Goal: Task Accomplishment & Management: Manage account settings

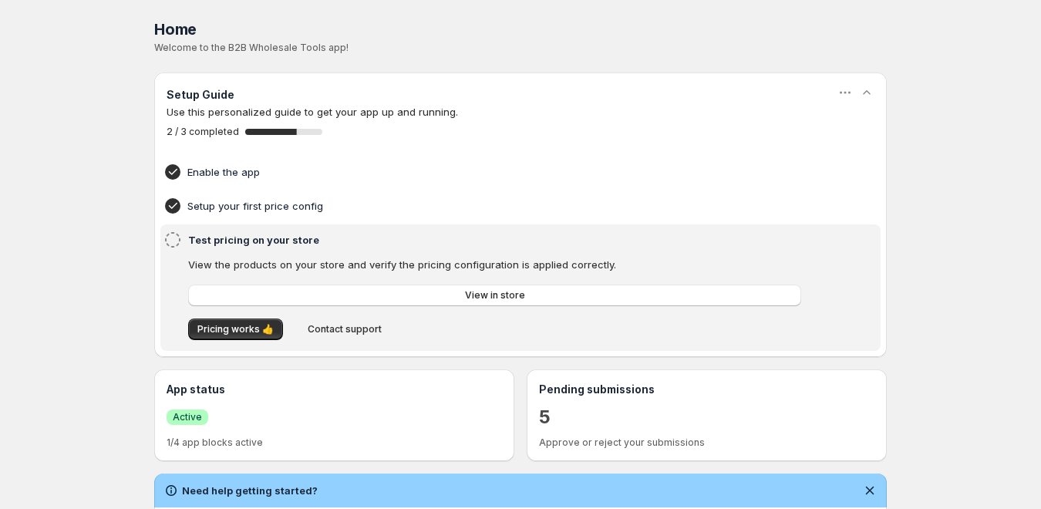
scroll to position [385, 0]
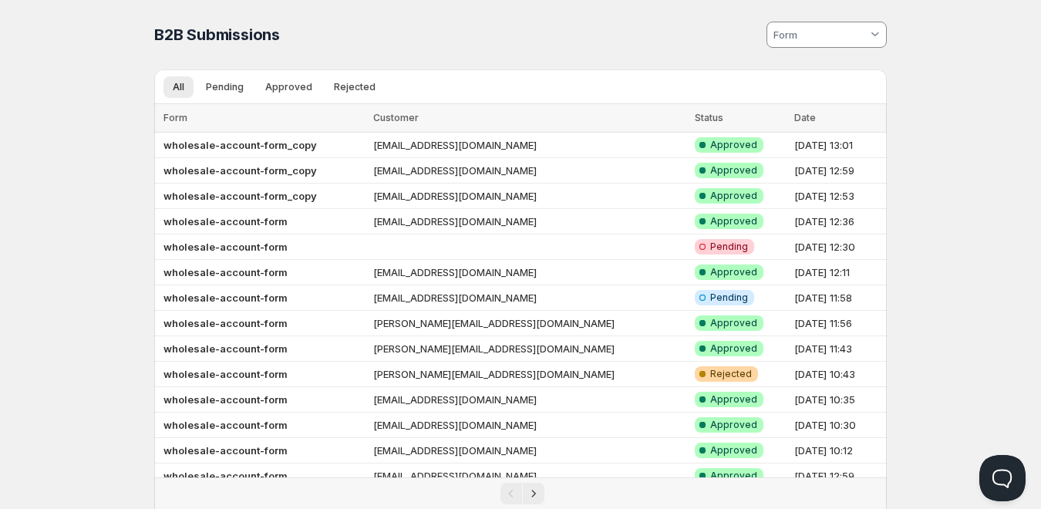
click at [821, 25] on input at bounding box center [819, 34] width 96 height 25
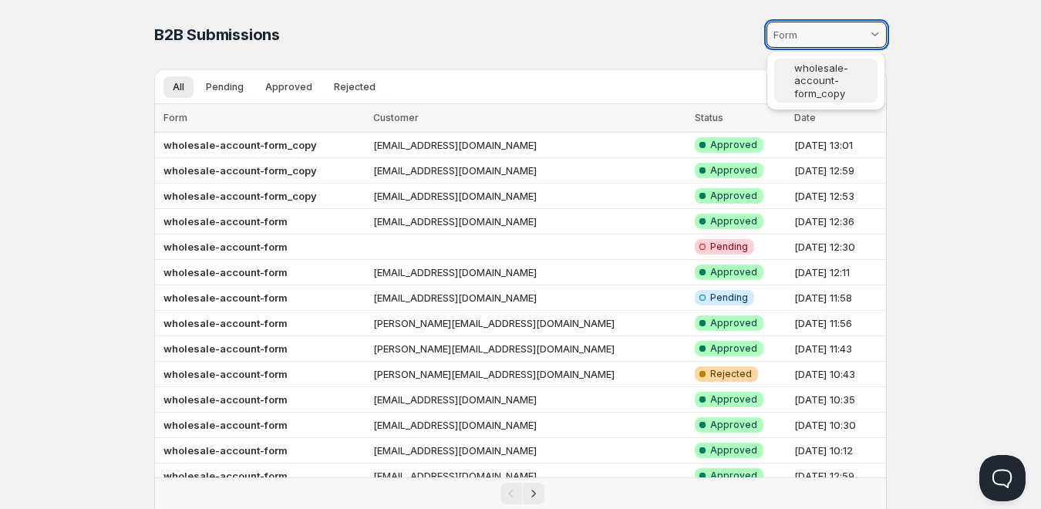
click at [0, 0] on slot "wholesale-account-form_copy" at bounding box center [0, 0] width 0 height 0
type vaadin-combo-box "2110"
type input "wholesale-account-form_copy"
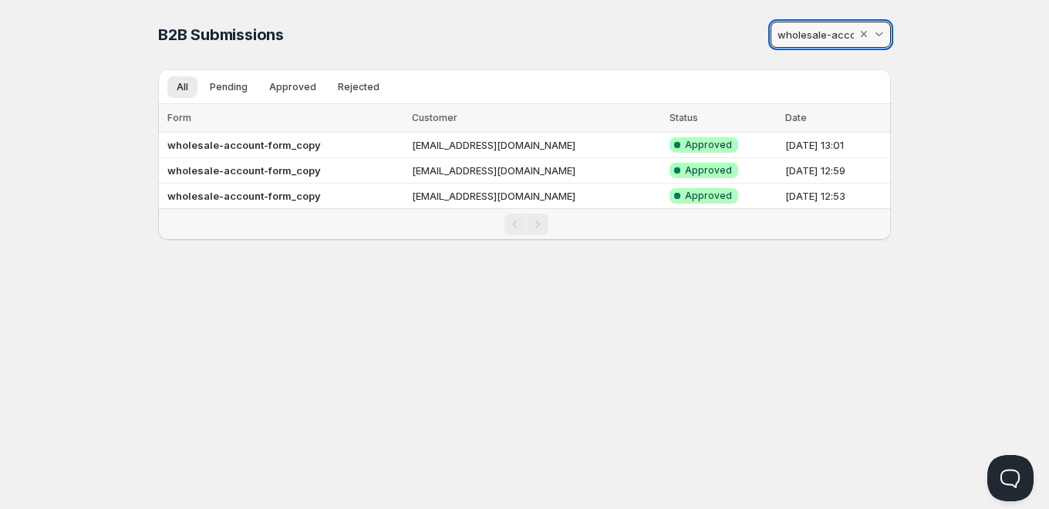
click at [847, 37] on input "wholesale-account-form_copy" at bounding box center [816, 34] width 82 height 25
click at [863, 34] on div at bounding box center [863, 34] width 15 height 15
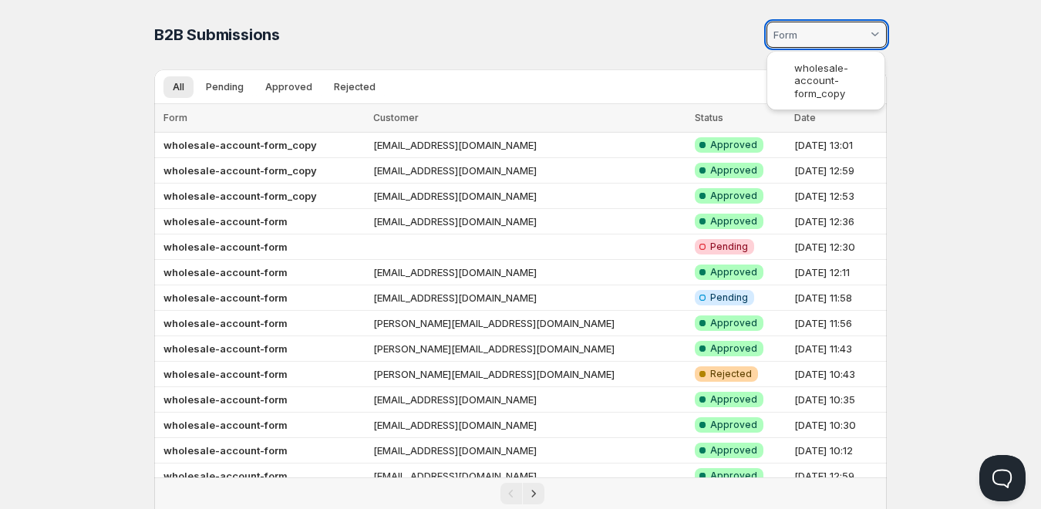
click at [655, 42] on html "Home Pricing Price lists Checkout Forms Submissions Settings Features Plans B2B…" at bounding box center [520, 355] width 1041 height 711
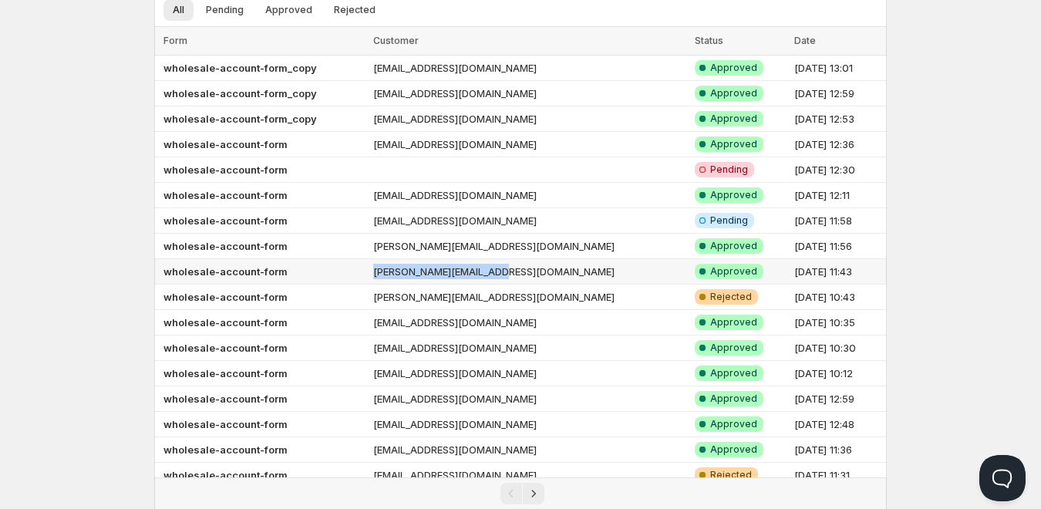
drag, startPoint x: 485, startPoint y: 269, endPoint x: 402, endPoint y: 264, distance: 83.4
click at [402, 264] on td "saurav@jeeltechsoft.com" at bounding box center [529, 271] width 321 height 25
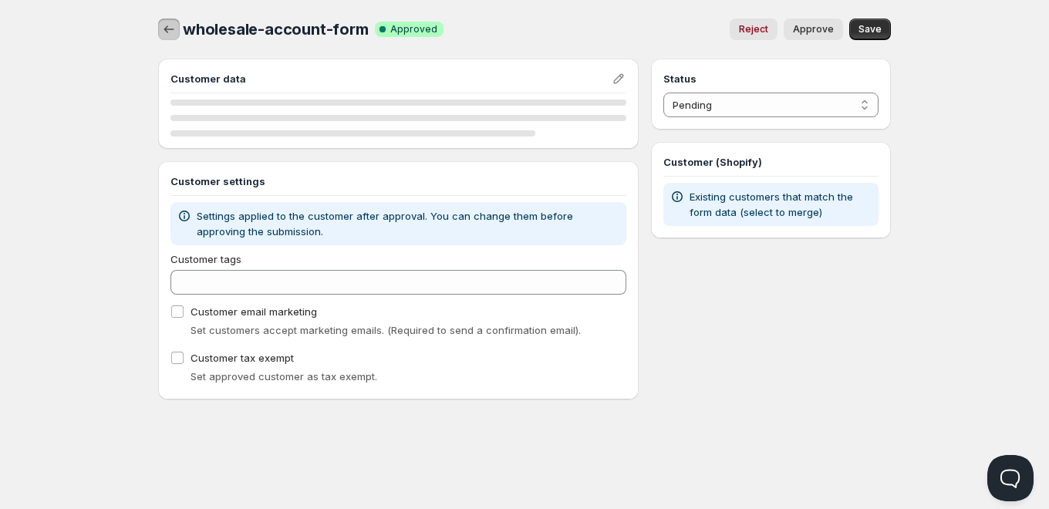
click at [171, 30] on icon "button" at bounding box center [168, 29] width 15 height 15
click at [169, 27] on icon "button" at bounding box center [168, 29] width 15 height 15
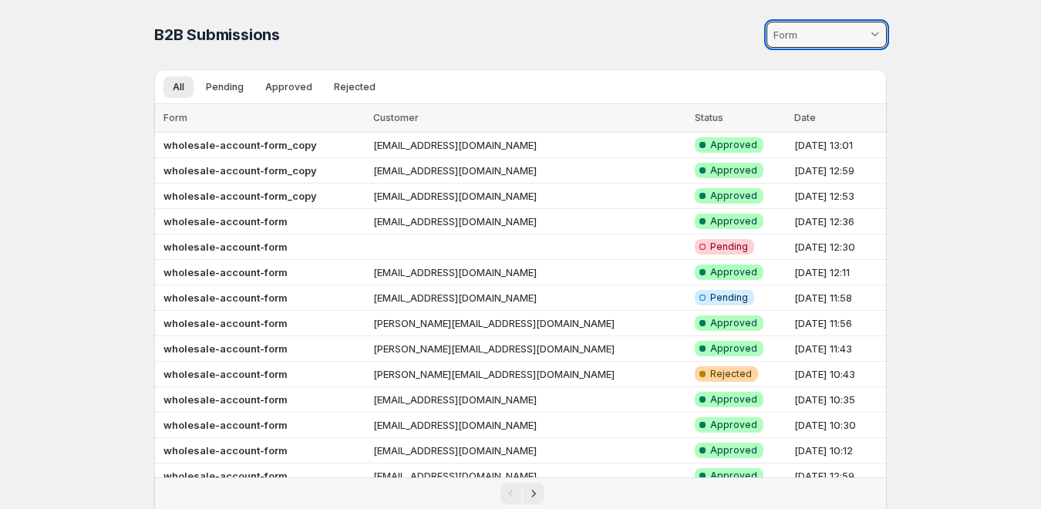
click at [813, 29] on input at bounding box center [819, 34] width 96 height 25
click at [791, 79] on span at bounding box center [786, 80] width 15 height 12
type vaadin-combo-box "2110"
type input "wholesale-account-form_copy"
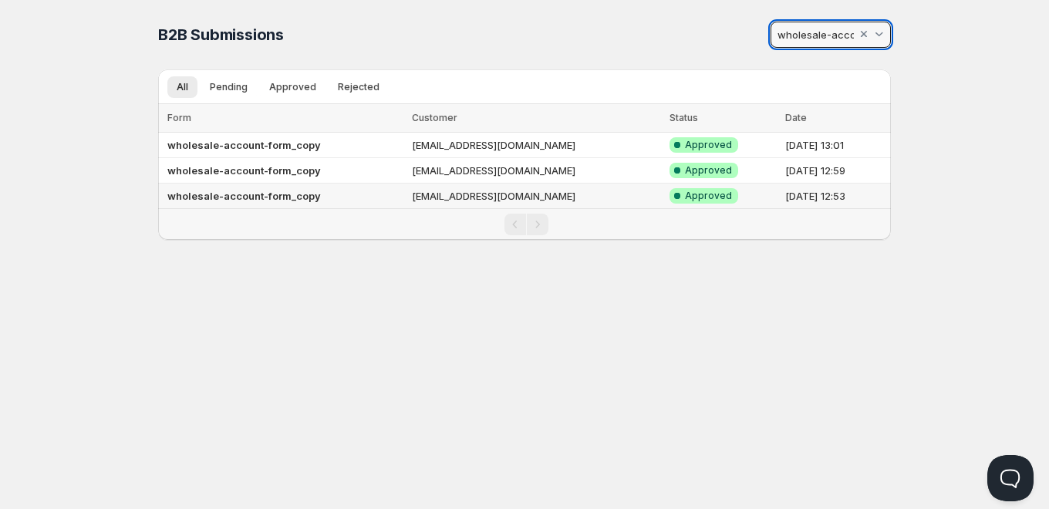
click at [435, 193] on td "[EMAIL_ADDRESS][DOMAIN_NAME]" at bounding box center [536, 195] width 258 height 25
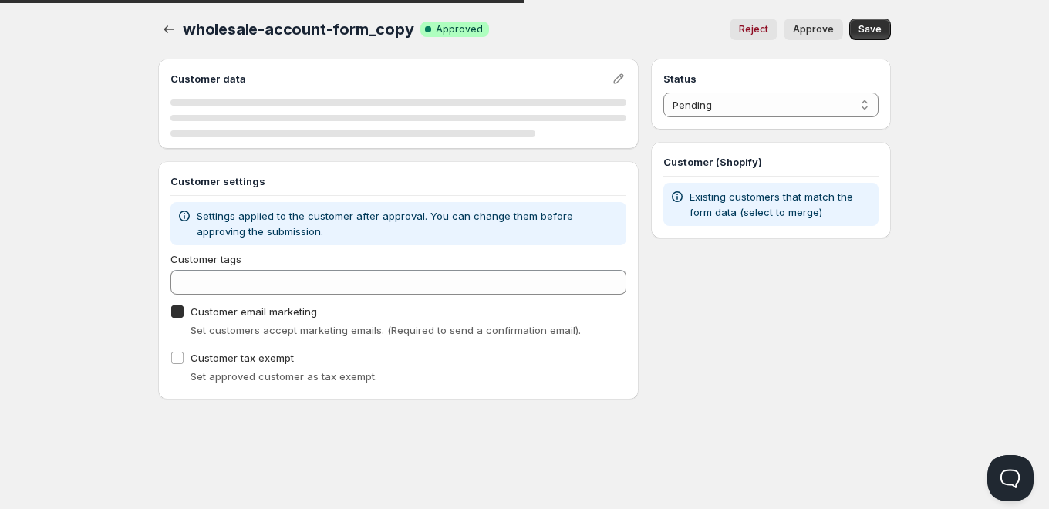
checkbox input "true"
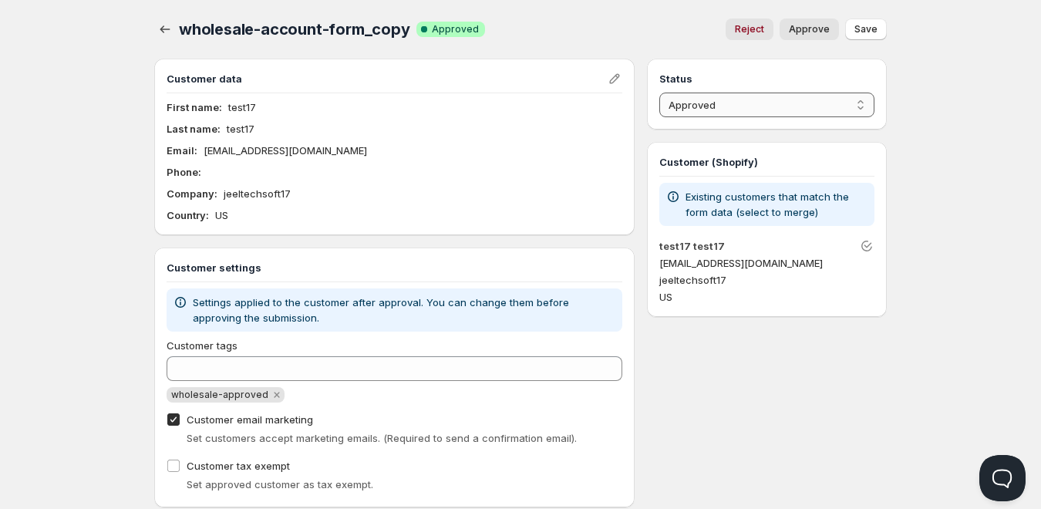
click at [712, 106] on select "Pending Approved Rejected Ignored Spam" at bounding box center [766, 105] width 215 height 25
select select "0"
click at [659, 93] on select "Pending Approved Rejected Ignored Spam" at bounding box center [766, 105] width 215 height 25
click at [860, 32] on span "Save" at bounding box center [865, 29] width 23 height 12
click at [159, 26] on icon "button" at bounding box center [164, 29] width 15 height 15
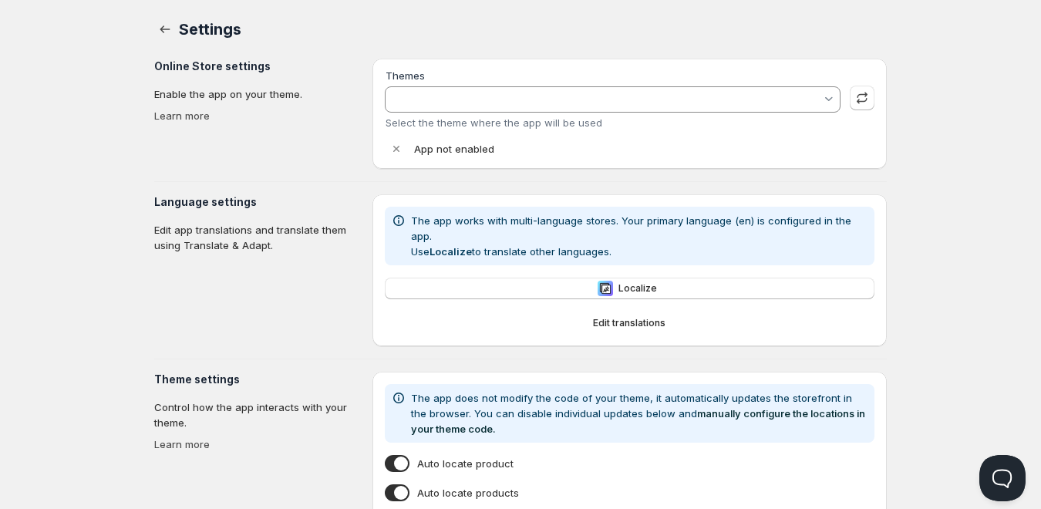
type input "Gameday Sports - Staging Dev"
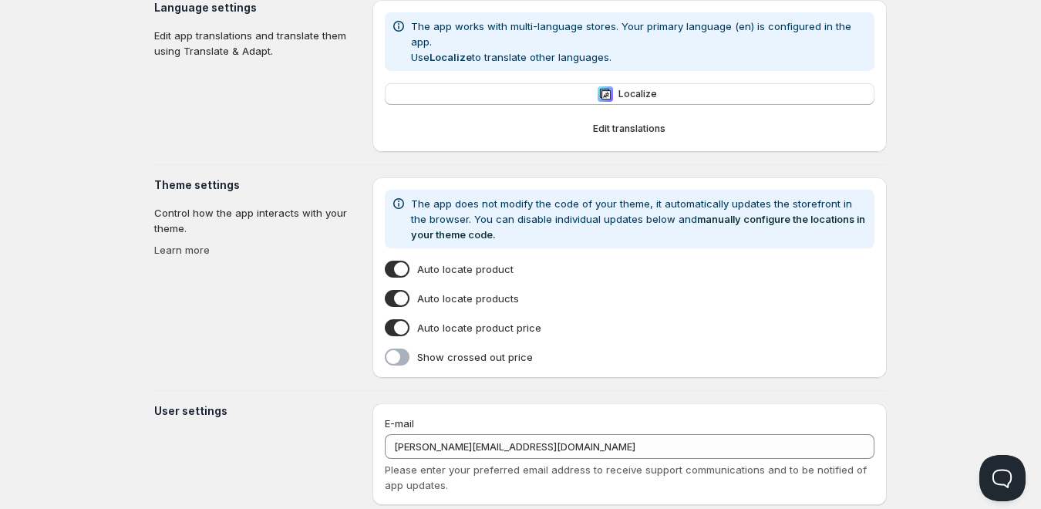
scroll to position [390, 0]
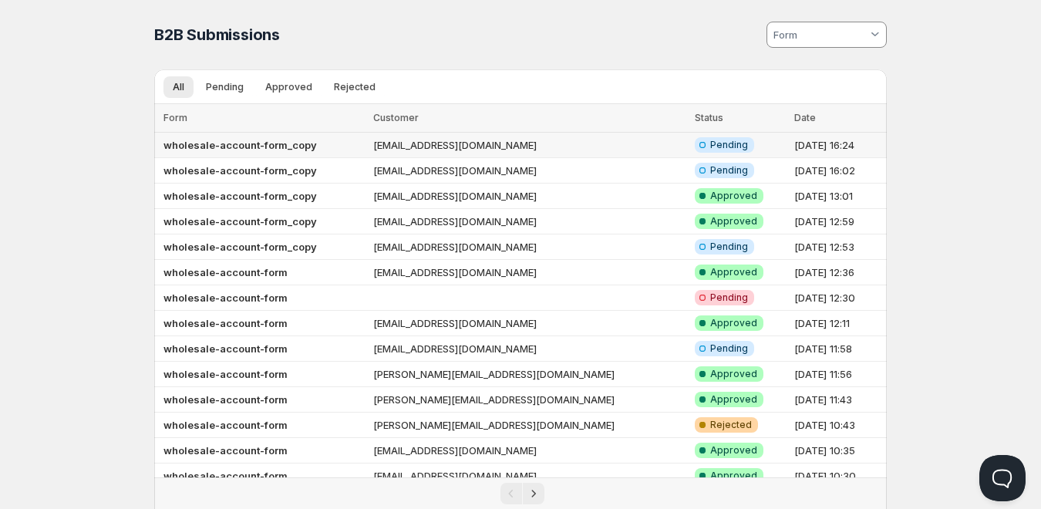
click at [253, 141] on b "wholesale-account-form_copy" at bounding box center [239, 145] width 153 height 12
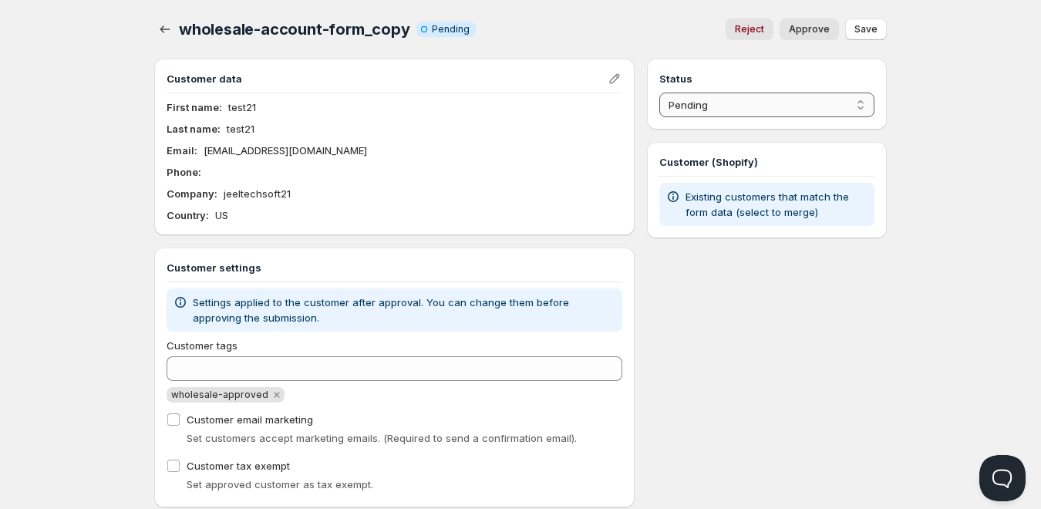
click at [726, 110] on select "Pending Approved Rejected Ignored Spam" at bounding box center [766, 105] width 215 height 25
select select "1"
click at [659, 93] on select "Pending Approved Rejected Ignored Spam" at bounding box center [766, 105] width 215 height 25
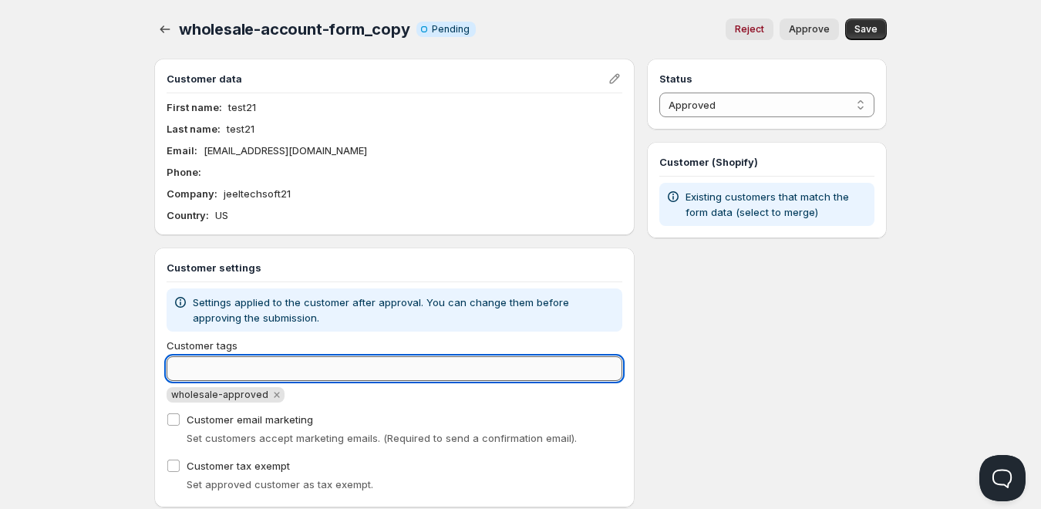
click at [239, 379] on input "Customer tags" at bounding box center [395, 368] width 456 height 25
paste input "b2b_approved"
type input "b2b_approved"
click at [350, 400] on div "wholesale-approved" at bounding box center [395, 394] width 456 height 15
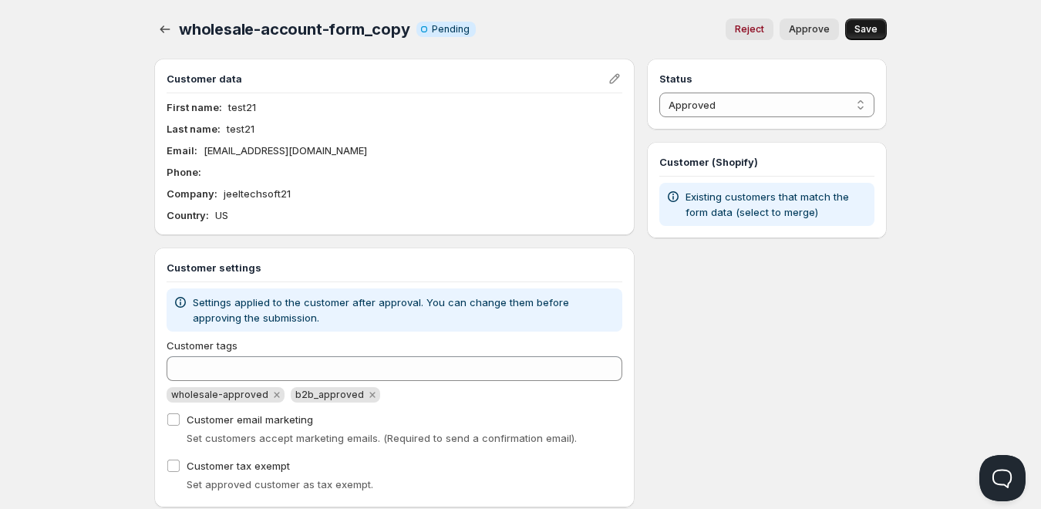
click at [866, 32] on span "Save" at bounding box center [865, 29] width 23 height 12
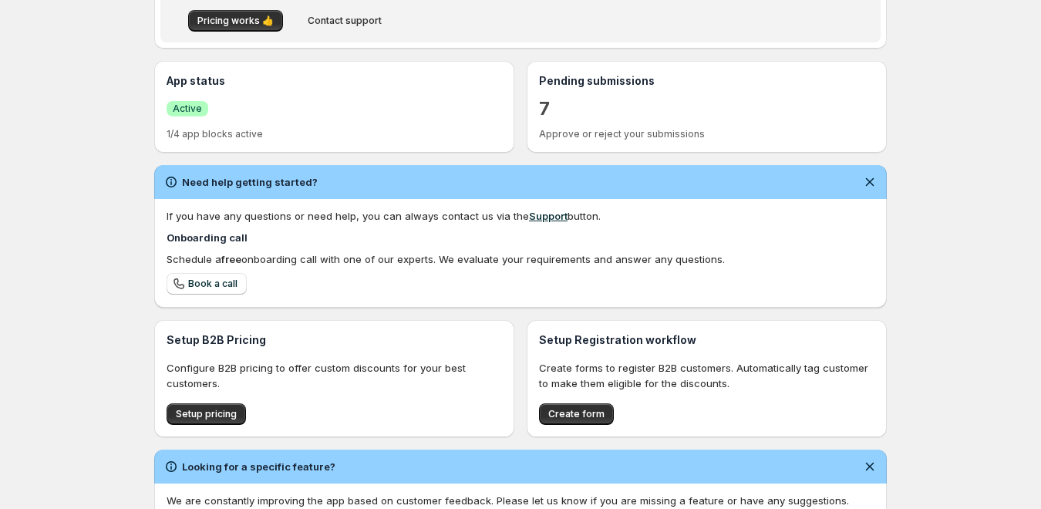
scroll to position [387, 0]
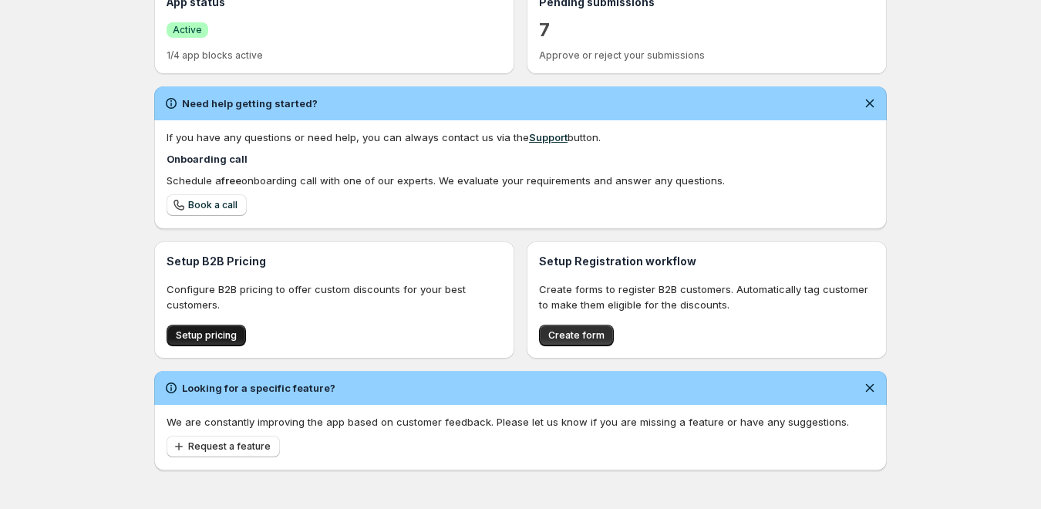
click at [220, 340] on span "Setup pricing" at bounding box center [206, 335] width 61 height 12
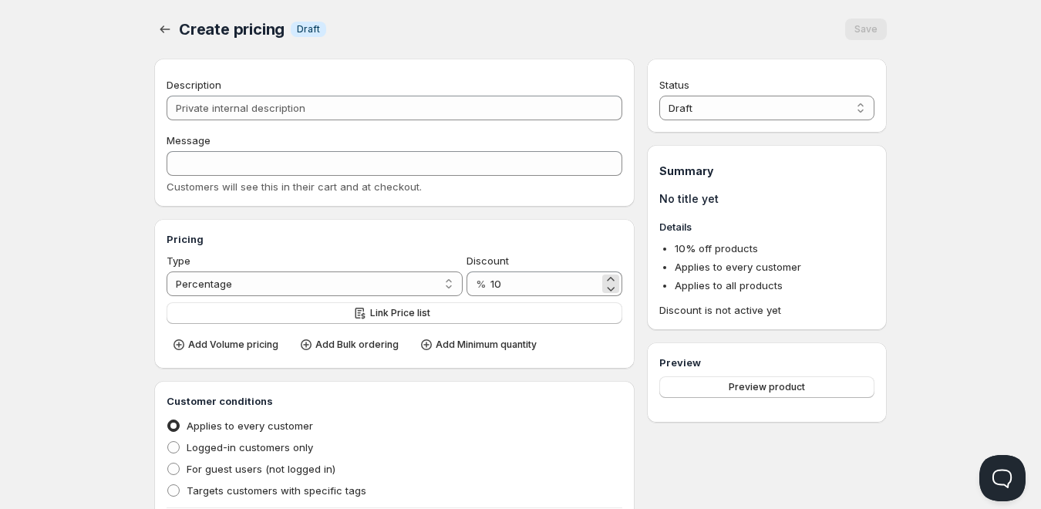
click at [482, 290] on div "%" at bounding box center [481, 283] width 10 height 15
click at [510, 284] on input "10" at bounding box center [544, 283] width 109 height 25
drag, startPoint x: 520, startPoint y: 287, endPoint x: 510, endPoint y: 287, distance: 10.0
click at [510, 287] on input "10" at bounding box center [544, 283] width 109 height 25
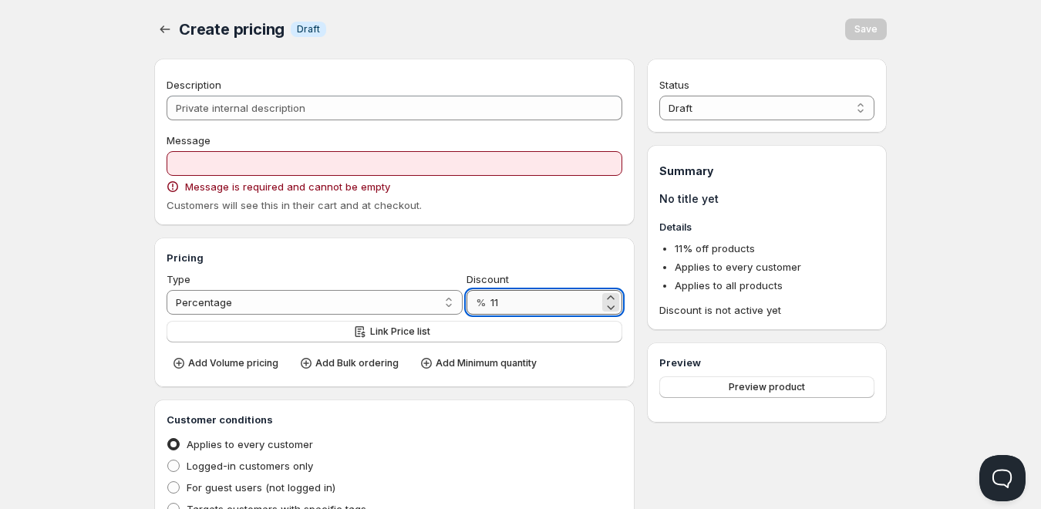
click at [517, 304] on input "11" at bounding box center [544, 302] width 109 height 25
type input "50"
click at [534, 265] on div "Pricing Type Percentage Absolute Percentage Discount % 50 Link Price list Add V…" at bounding box center [395, 312] width 456 height 125
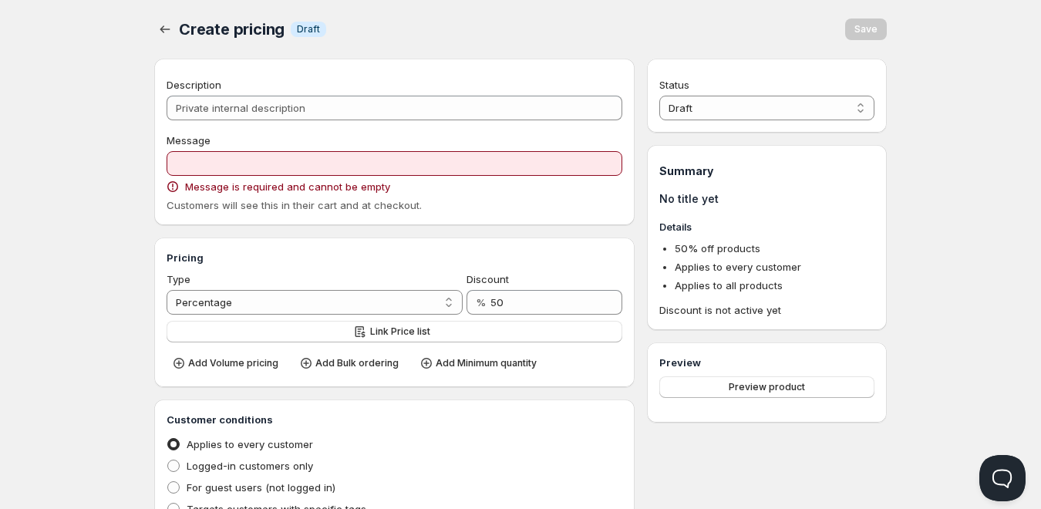
click at [463, 261] on h3 "Pricing" at bounding box center [395, 257] width 456 height 15
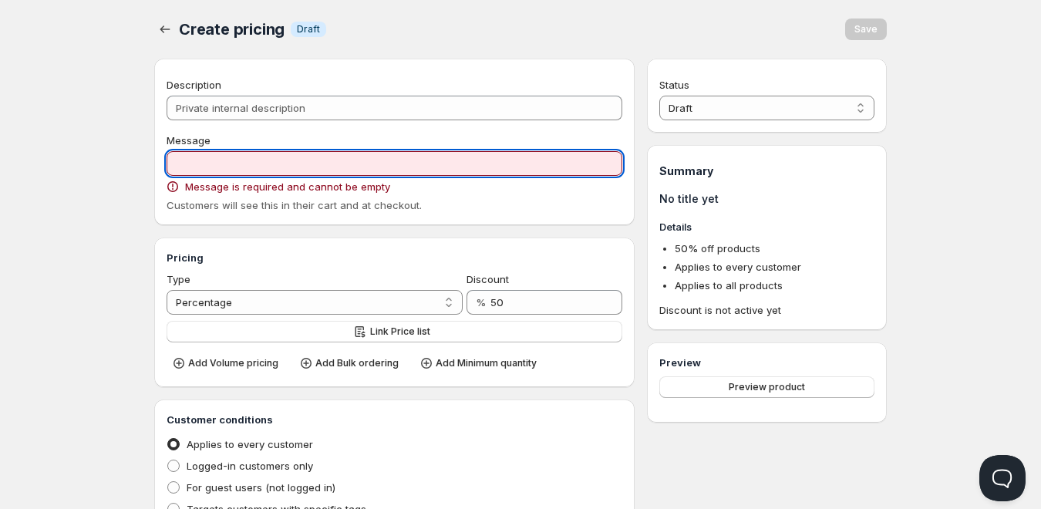
click at [272, 174] on input "Message" at bounding box center [395, 163] width 456 height 25
click at [238, 164] on input "Message" at bounding box center [395, 163] width 456 height 25
click at [407, 265] on div "Pricing Type Percentage Absolute Percentage Discount % 50 Link Price list Add V…" at bounding box center [395, 312] width 456 height 125
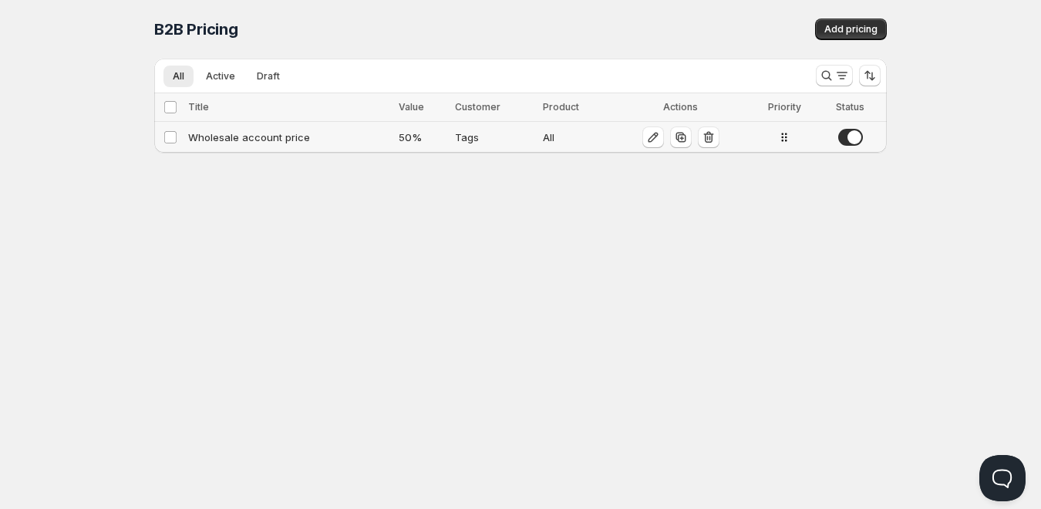
click at [846, 140] on span at bounding box center [850, 137] width 25 height 17
click at [845, 139] on span at bounding box center [850, 137] width 25 height 17
click at [651, 139] on icon "button" at bounding box center [653, 138] width 10 height 10
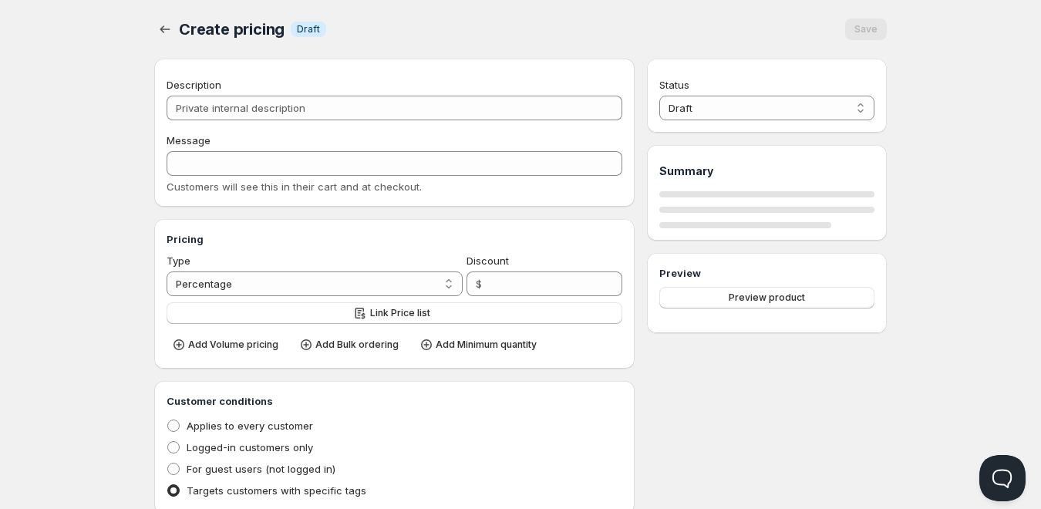
type input "Wholesale account price"
type input "WHOLESALE_ACCOUNT_PRICE"
type input "50"
radio input "true"
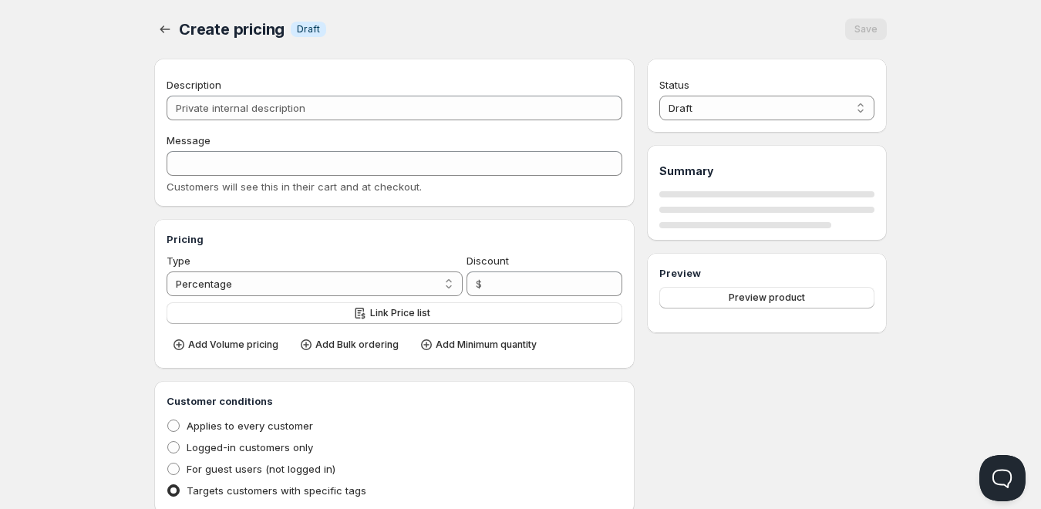
select select "1"
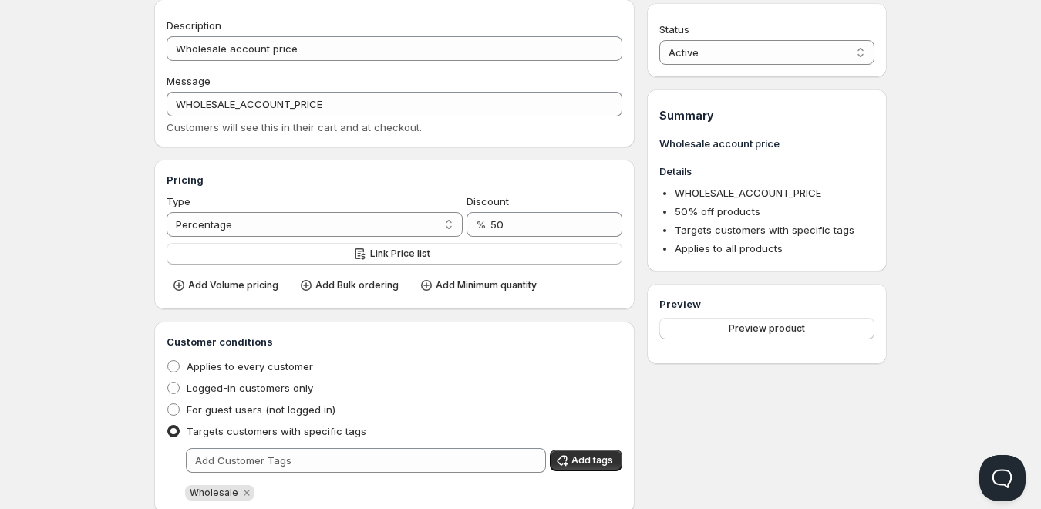
scroll to position [77, 0]
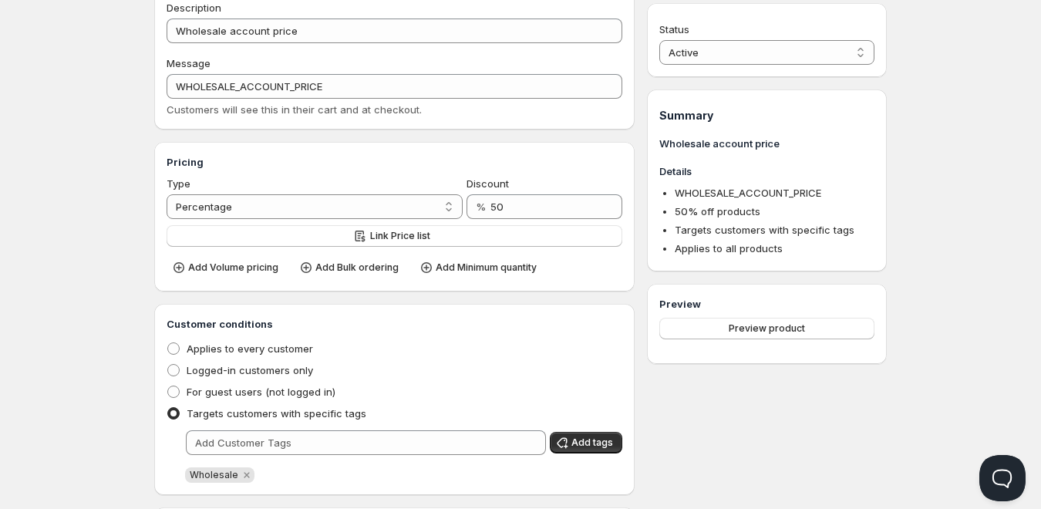
click at [319, 155] on h3 "Pricing" at bounding box center [395, 161] width 456 height 15
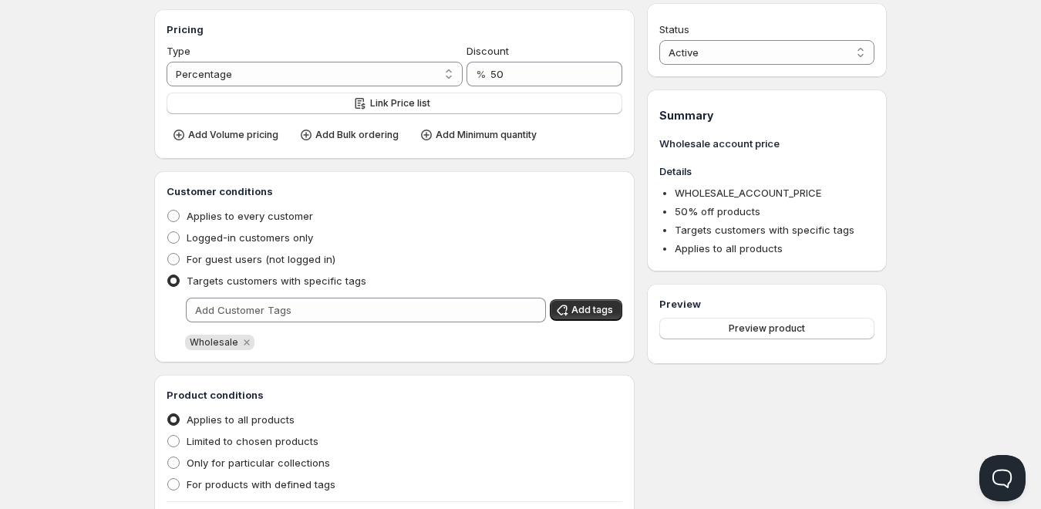
scroll to position [0, 0]
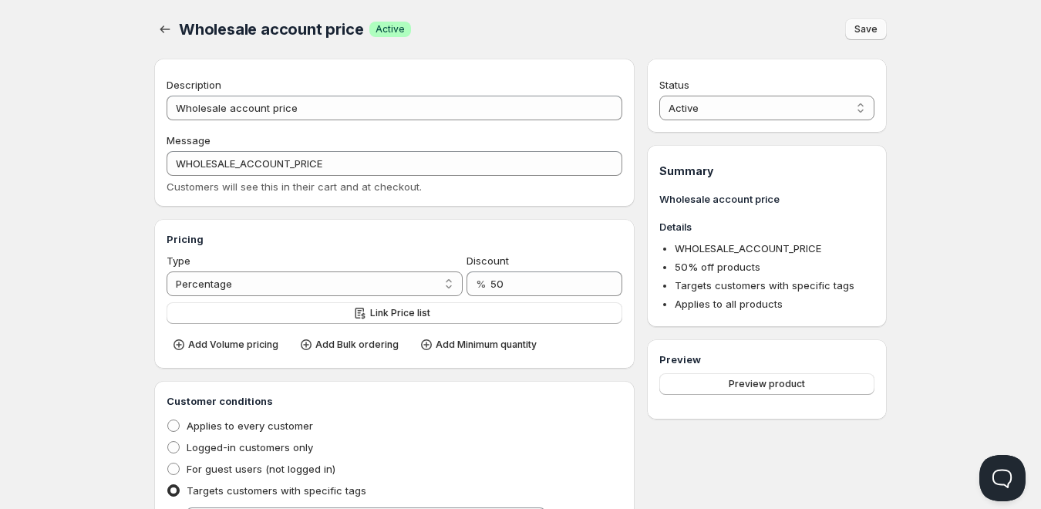
click at [864, 26] on span "Save" at bounding box center [865, 29] width 23 height 12
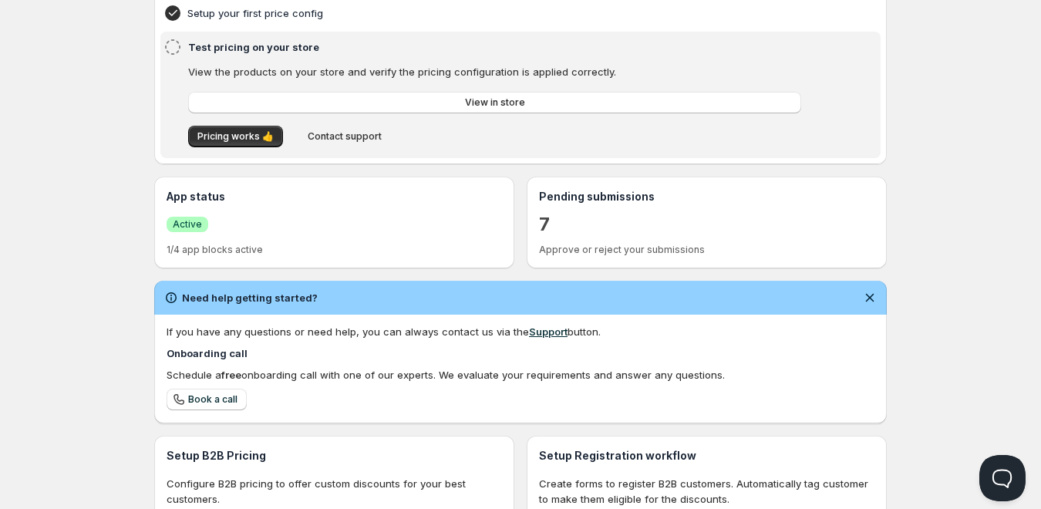
scroll to position [308, 0]
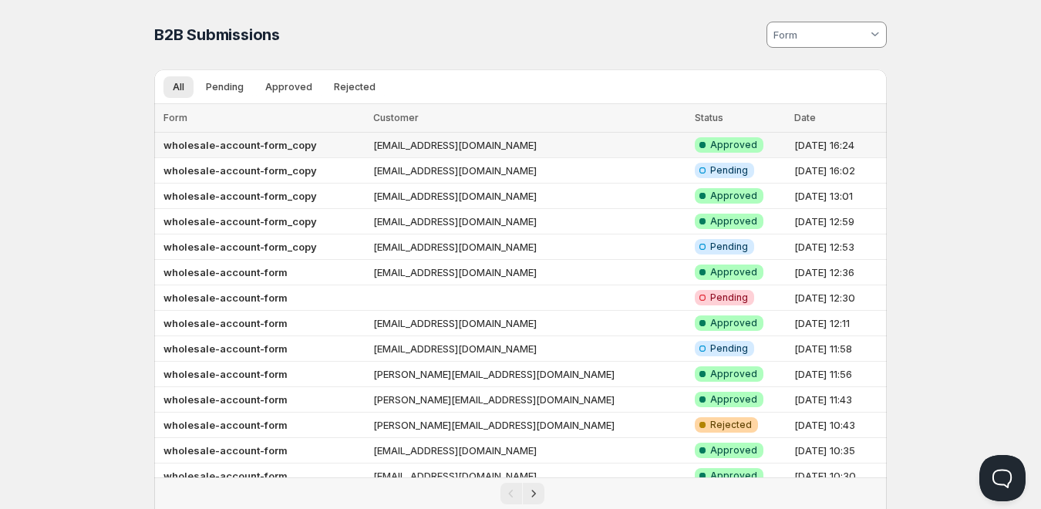
click at [501, 142] on td "[EMAIL_ADDRESS][DOMAIN_NAME]" at bounding box center [529, 145] width 321 height 25
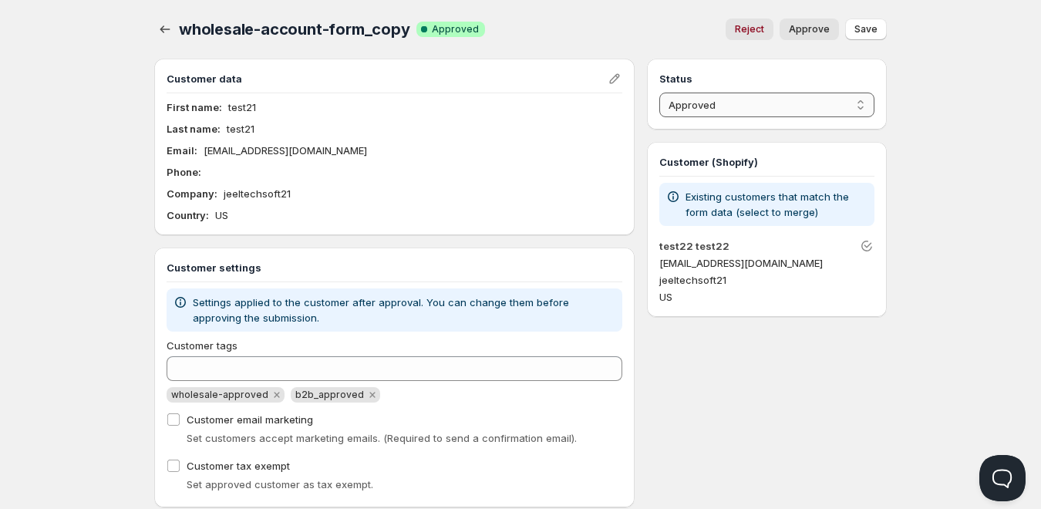
click at [728, 112] on select "Pending Approved Rejected Ignored Spam" at bounding box center [766, 105] width 215 height 25
click at [659, 93] on select "Pending Approved Rejected Ignored Spam" at bounding box center [766, 105] width 215 height 25
click at [850, 36] on button "Save" at bounding box center [866, 30] width 42 height 22
click at [701, 110] on select "Pending Approved Rejected Ignored Spam" at bounding box center [766, 105] width 215 height 25
select select "1"
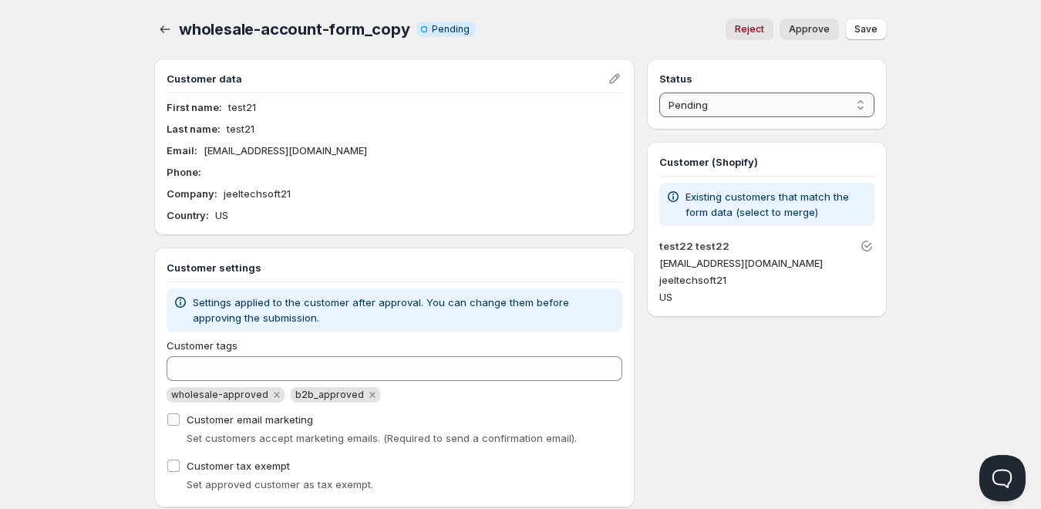
click at [659, 93] on select "Pending Approved Rejected Ignored Spam" at bounding box center [766, 105] width 215 height 25
click at [863, 25] on span "Save" at bounding box center [865, 29] width 23 height 12
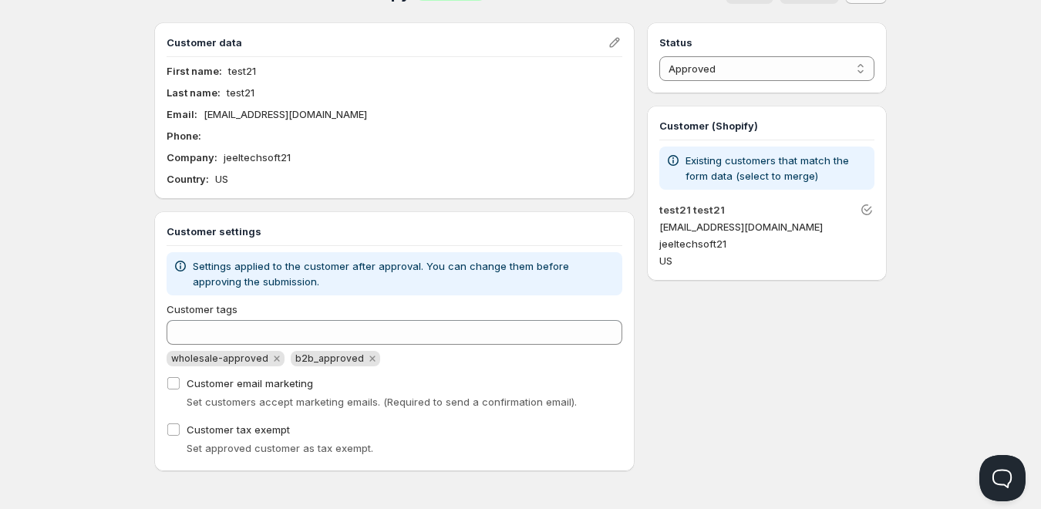
scroll to position [37, 0]
click at [171, 385] on input "Customer email marketing" at bounding box center [173, 382] width 12 height 12
checkbox input "false"
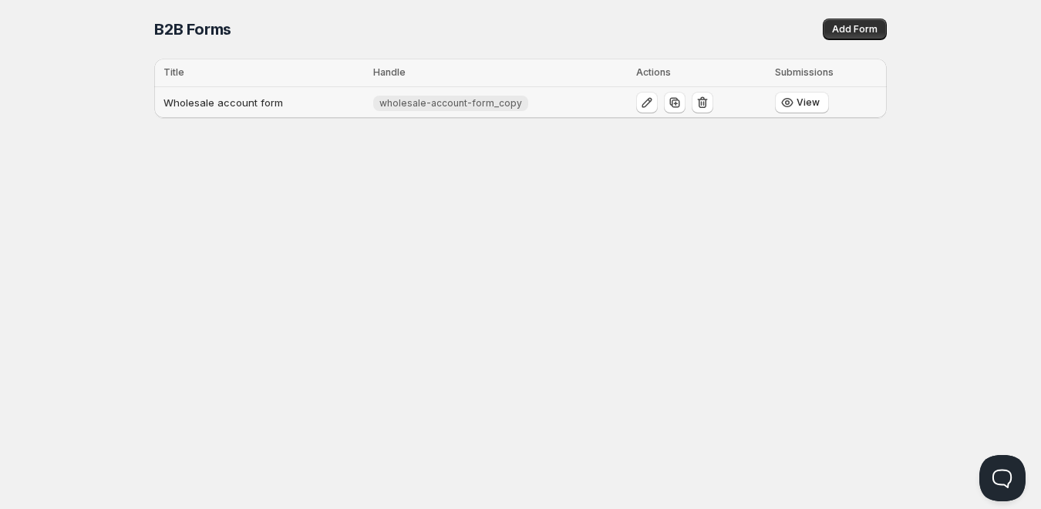
click at [358, 103] on td "Wholesale account form" at bounding box center [261, 103] width 214 height 32
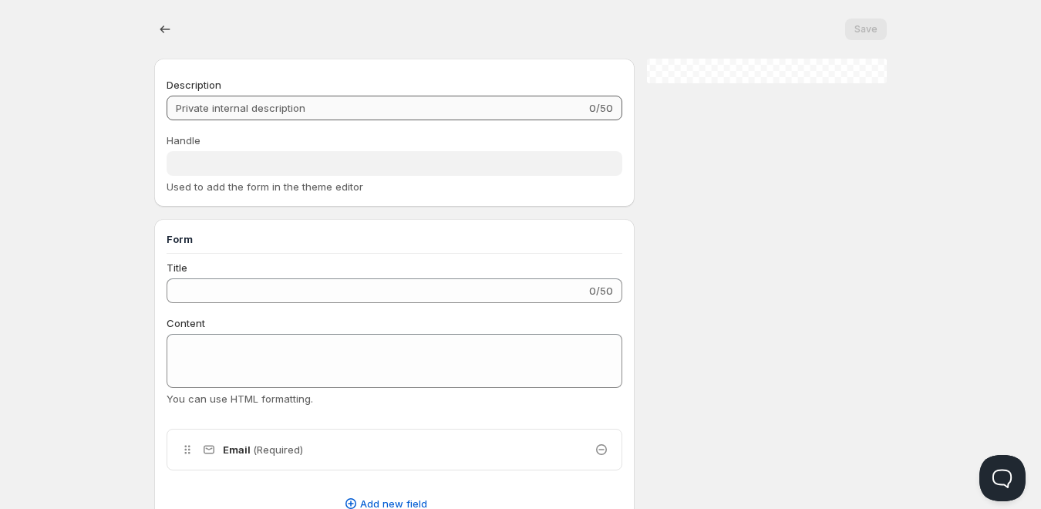
type input "Wholesale account form"
type input "wholesale-account-form_copy"
type input "Register as a Company Account"
type input "Create an Account"
radio input "true"
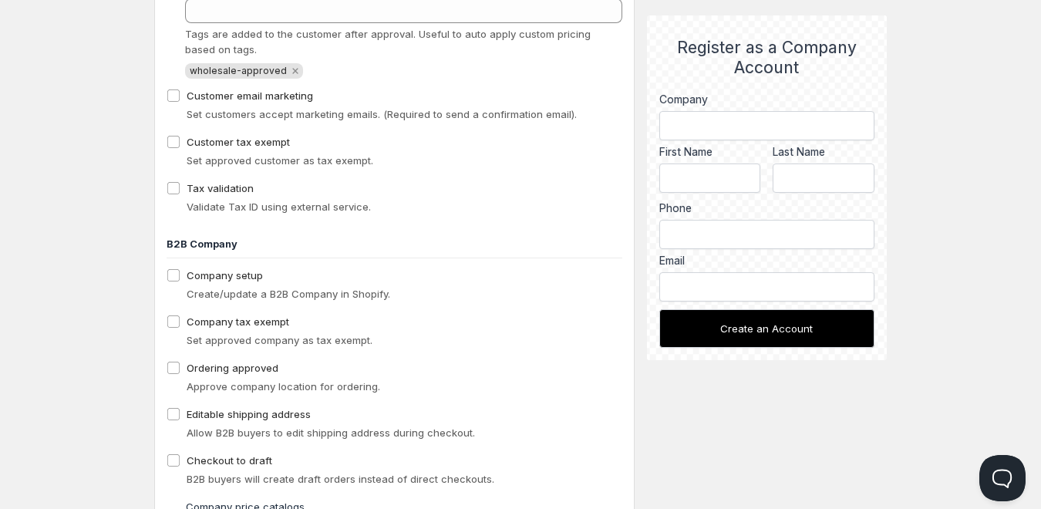
scroll to position [1079, 0]
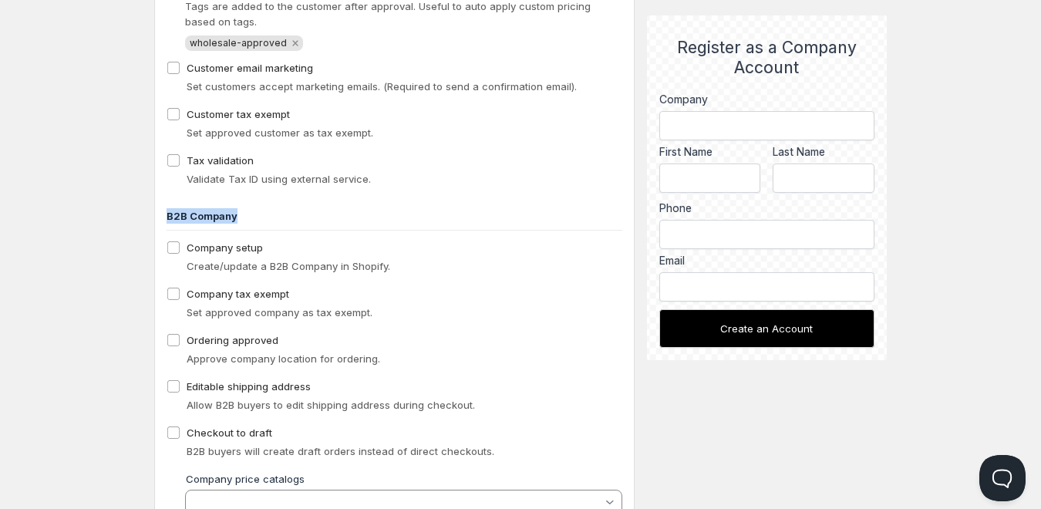
drag, startPoint x: 170, startPoint y: 215, endPoint x: 362, endPoint y: 187, distance: 194.8
click at [302, 212] on h3 "B2B Company" at bounding box center [395, 215] width 456 height 15
click at [449, 206] on div "B2B Company Company setup Create/update a B2B Company in Shopify. Company tax e…" at bounding box center [395, 365] width 456 height 339
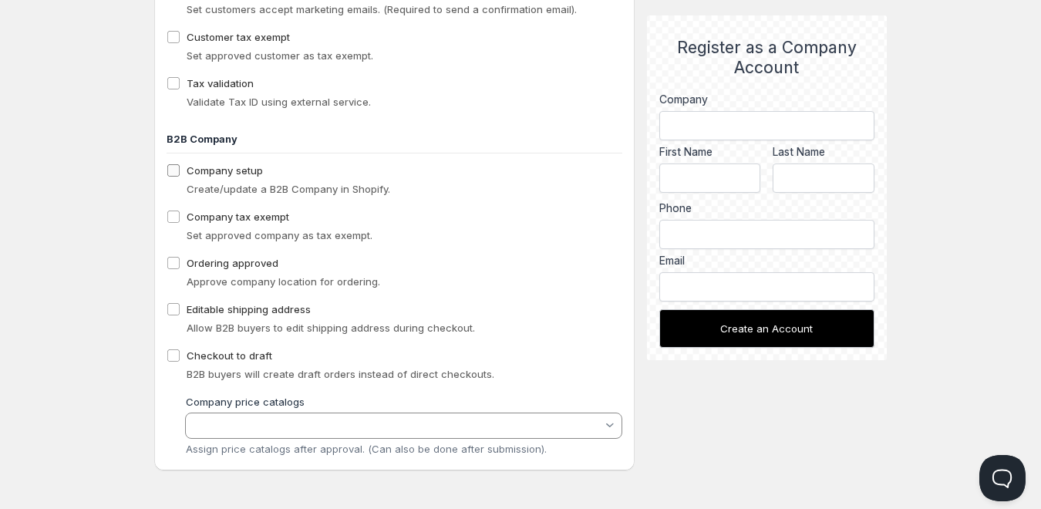
click at [169, 171] on input "Company setup" at bounding box center [173, 170] width 12 height 12
click at [170, 170] on input "Company setup" at bounding box center [173, 170] width 12 height 12
click at [173, 175] on input "Company setup" at bounding box center [173, 170] width 12 height 12
checkbox input "true"
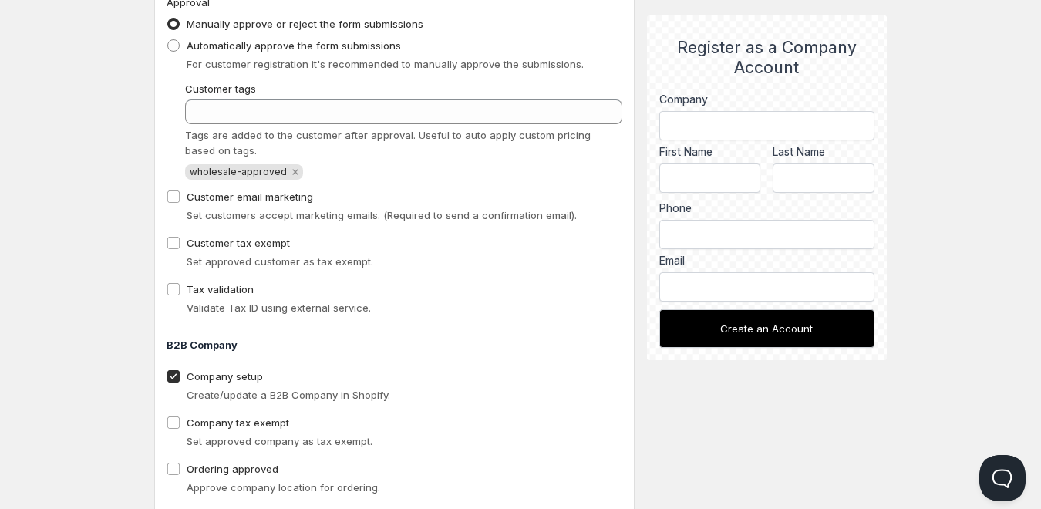
scroll to position [926, 0]
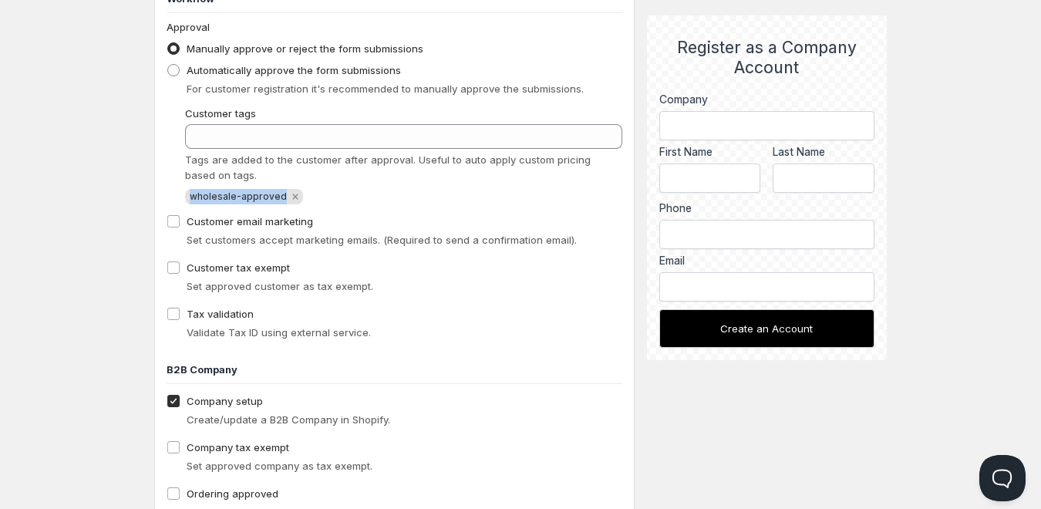
copy span "wholesale-approved"
drag, startPoint x: 278, startPoint y: 197, endPoint x: 190, endPoint y: 199, distance: 88.7
click at [190, 199] on span "wholesale-approved" at bounding box center [238, 196] width 97 height 12
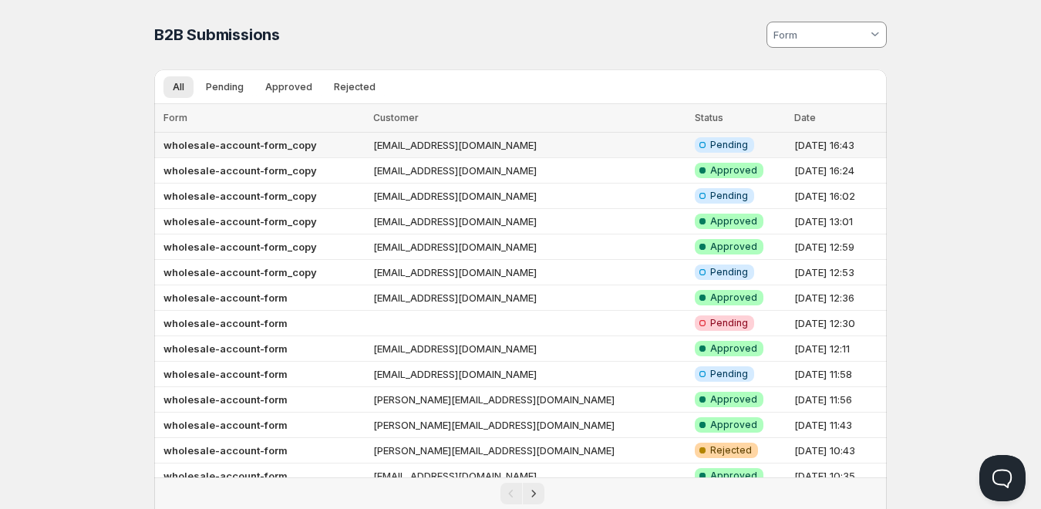
click at [530, 150] on td "[EMAIL_ADDRESS][DOMAIN_NAME]" at bounding box center [529, 145] width 321 height 25
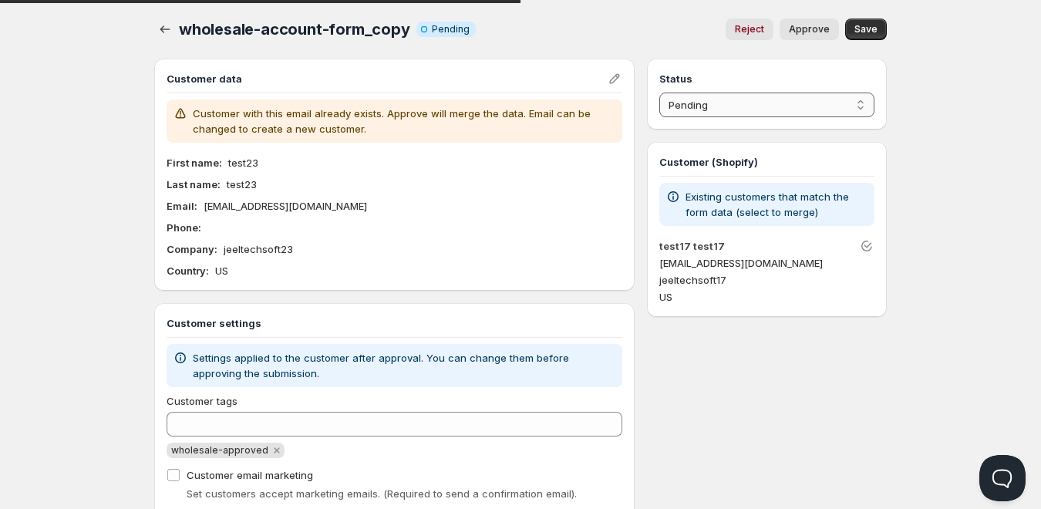
click at [694, 115] on select "Pending Approved Rejected Ignored Spam" at bounding box center [766, 105] width 215 height 25
select select "1"
click at [659, 93] on select "Pending Approved Rejected Ignored Spam" at bounding box center [766, 105] width 215 height 25
click at [859, 29] on span "Save" at bounding box center [865, 29] width 23 height 12
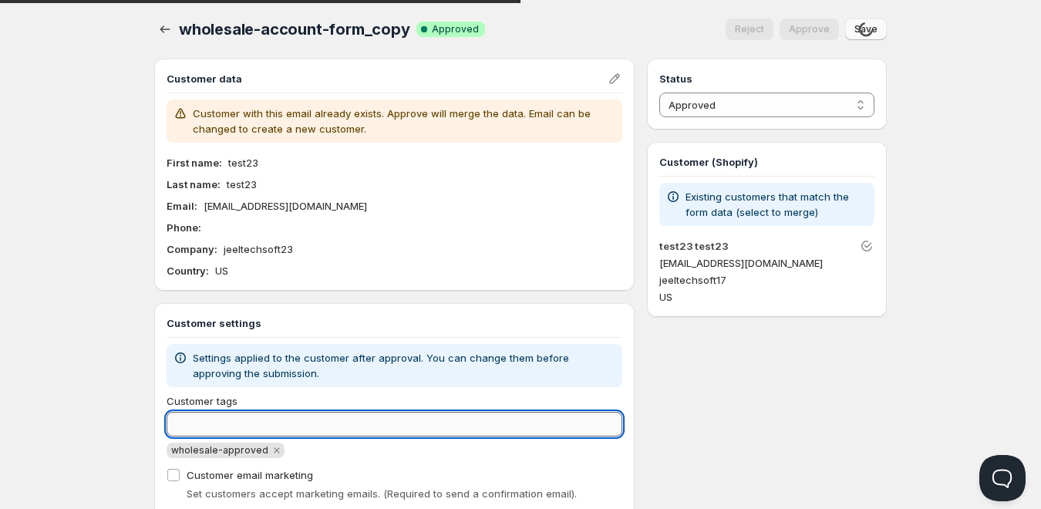
click at [198, 431] on input "Customer tags" at bounding box center [395, 424] width 456 height 25
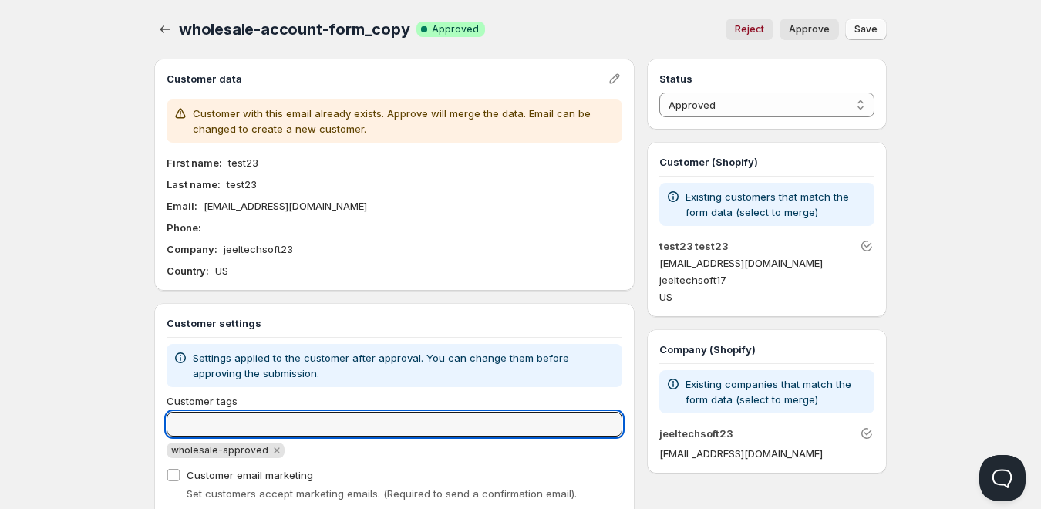
paste input "b2b_approved"
type input "b2b_approved"
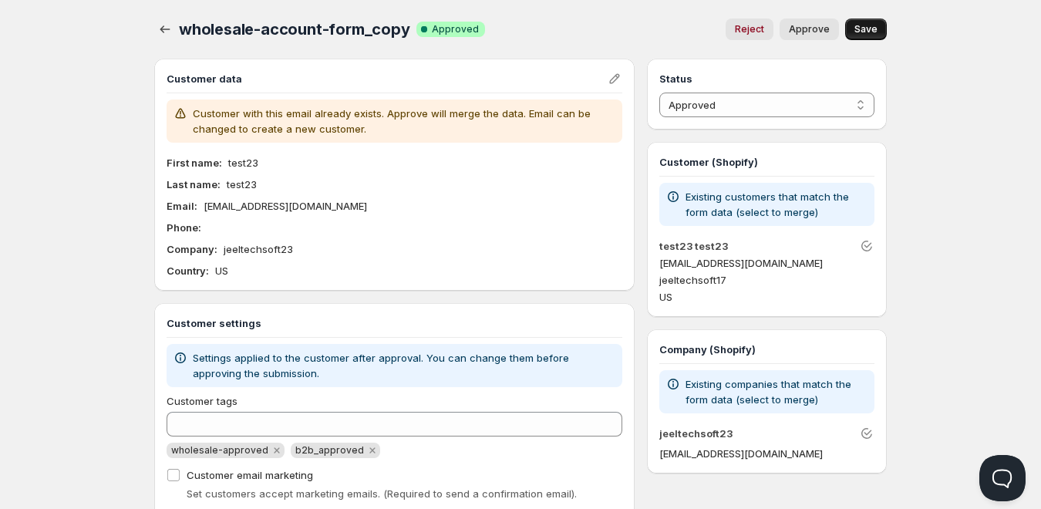
click at [864, 32] on span "Save" at bounding box center [865, 29] width 23 height 12
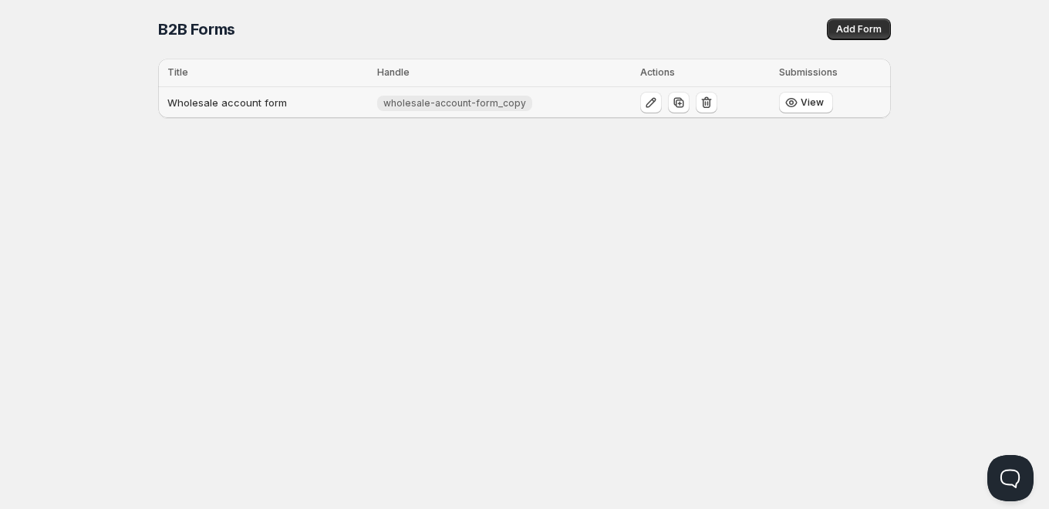
click at [299, 111] on td "Wholesale account form" at bounding box center [265, 103] width 214 height 32
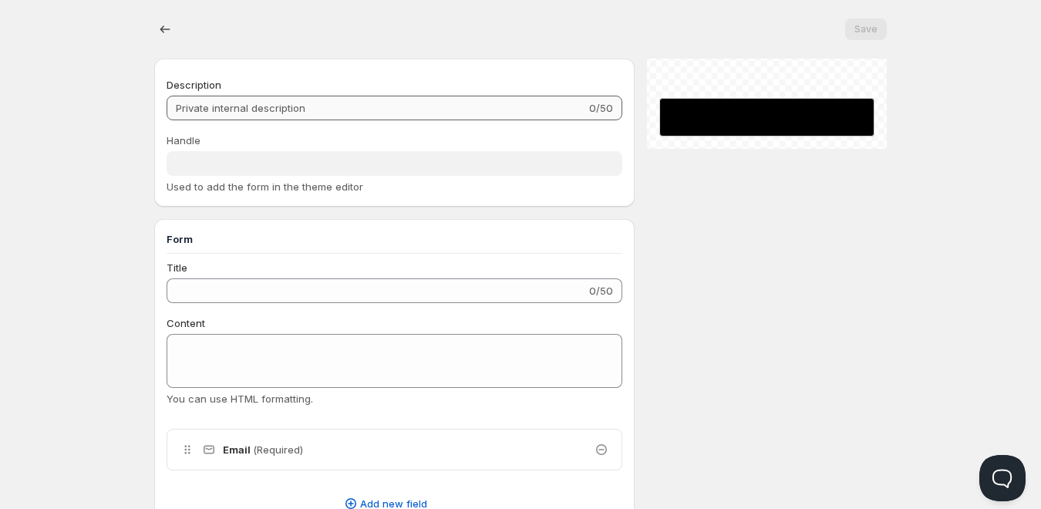
type input "Wholesale account form"
type input "wholesale-account-form_copy"
type input "Register as a Company Account"
type input "Create an Account"
radio input "true"
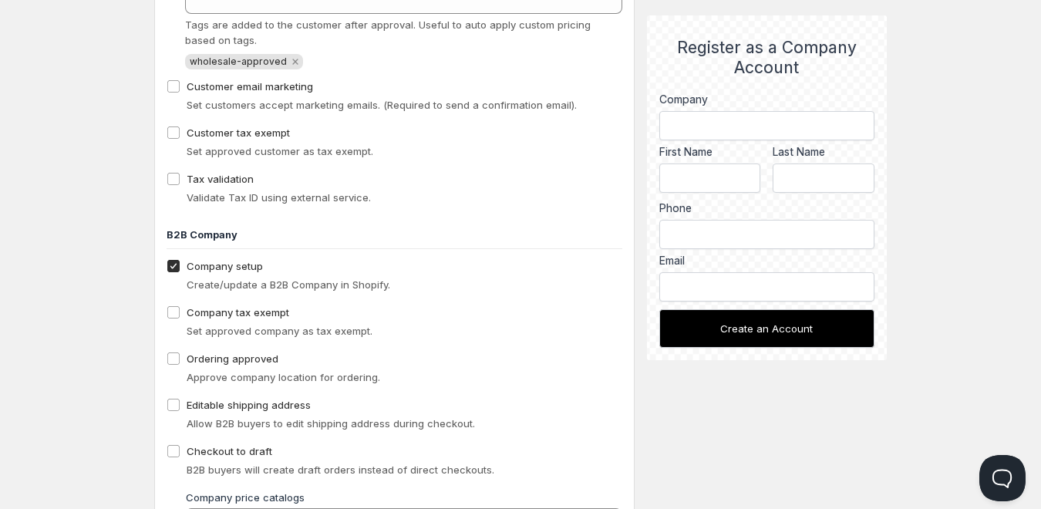
scroll to position [1156, 0]
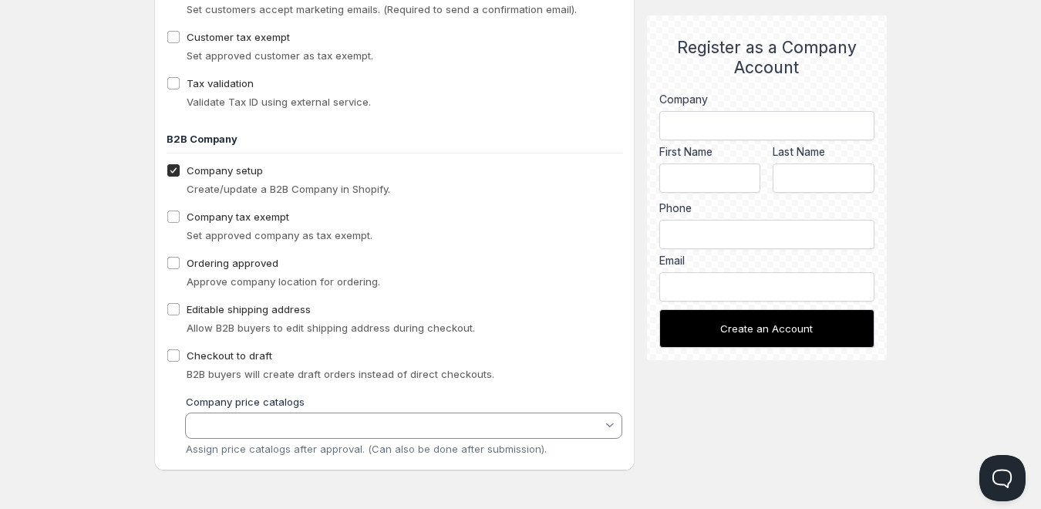
click at [177, 172] on input "Company setup" at bounding box center [173, 170] width 12 height 12
checkbox input "false"
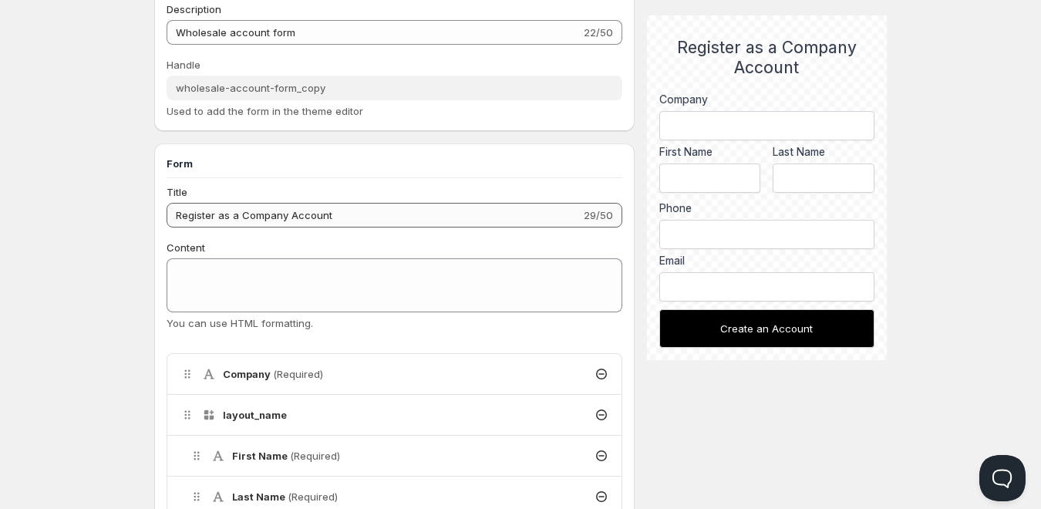
scroll to position [0, 0]
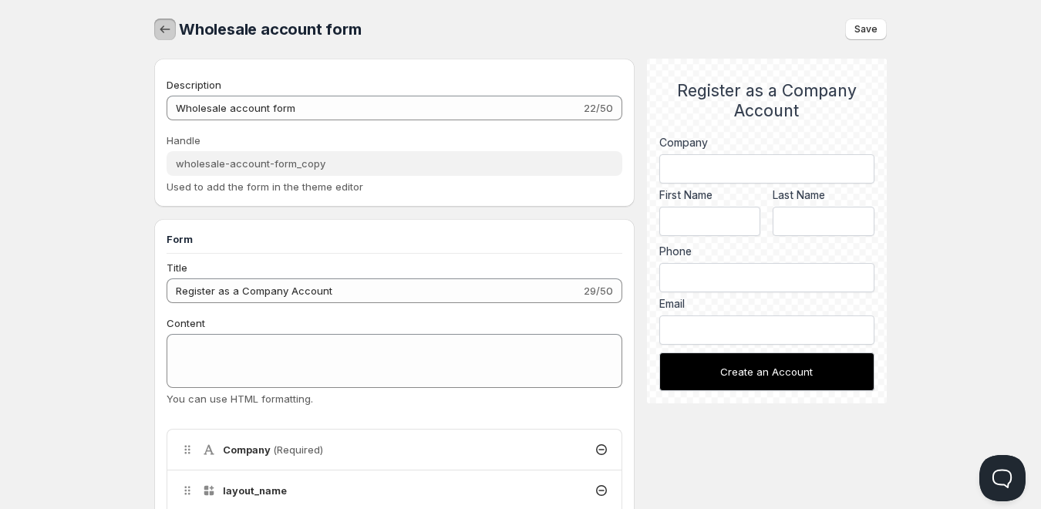
click at [173, 29] on button "button" at bounding box center [165, 30] width 22 height 22
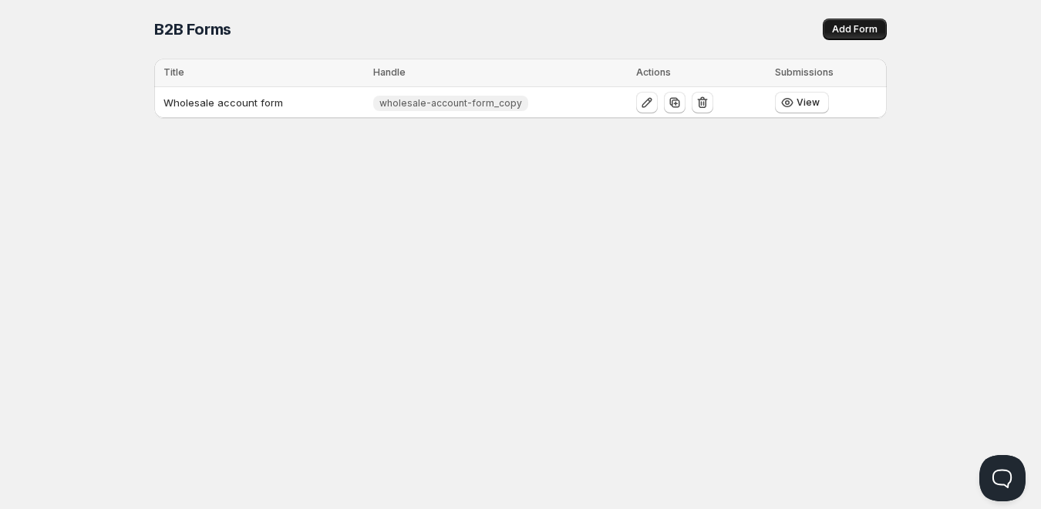
click at [865, 28] on span "Add Form" at bounding box center [854, 29] width 45 height 12
